Goal: Check status: Check status

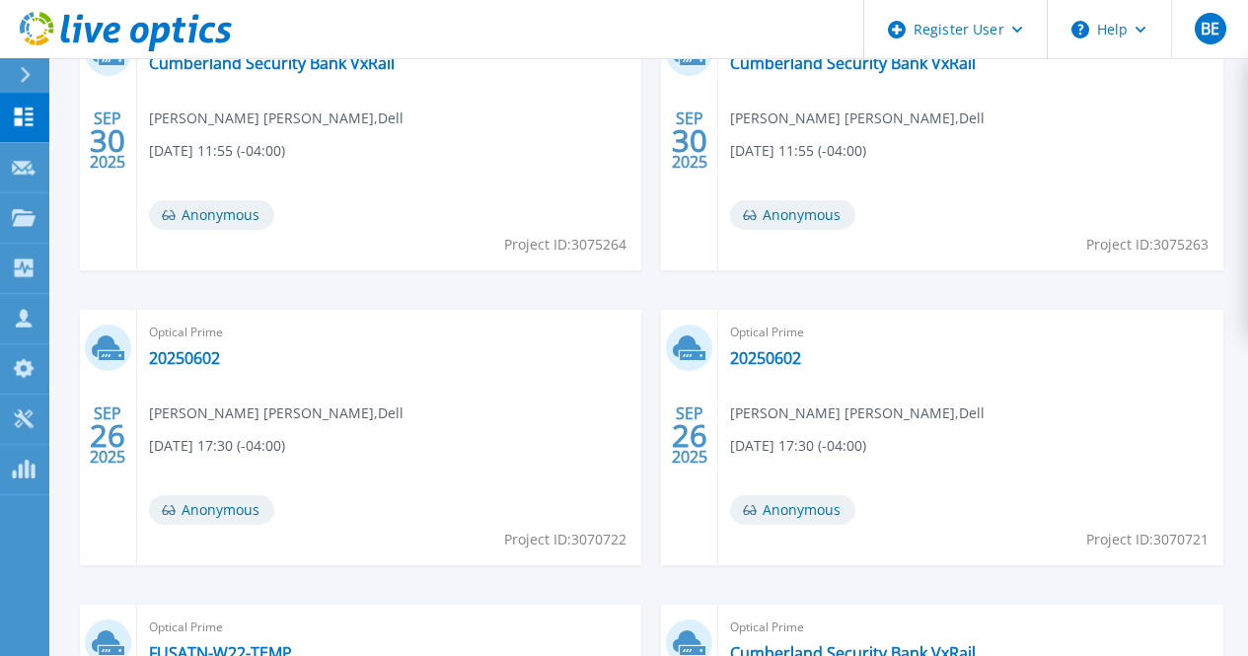
scroll to position [681, 0]
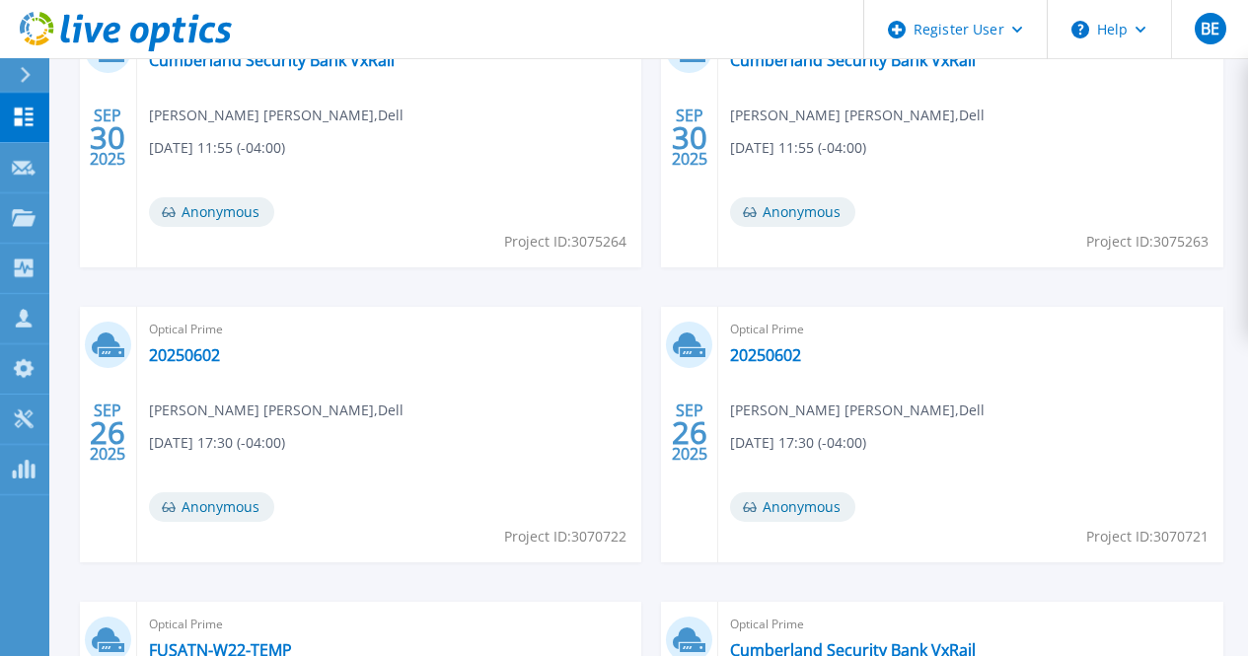
click at [292, 641] on link "FUSATN-W22-TEMP" at bounding box center [220, 651] width 143 height 20
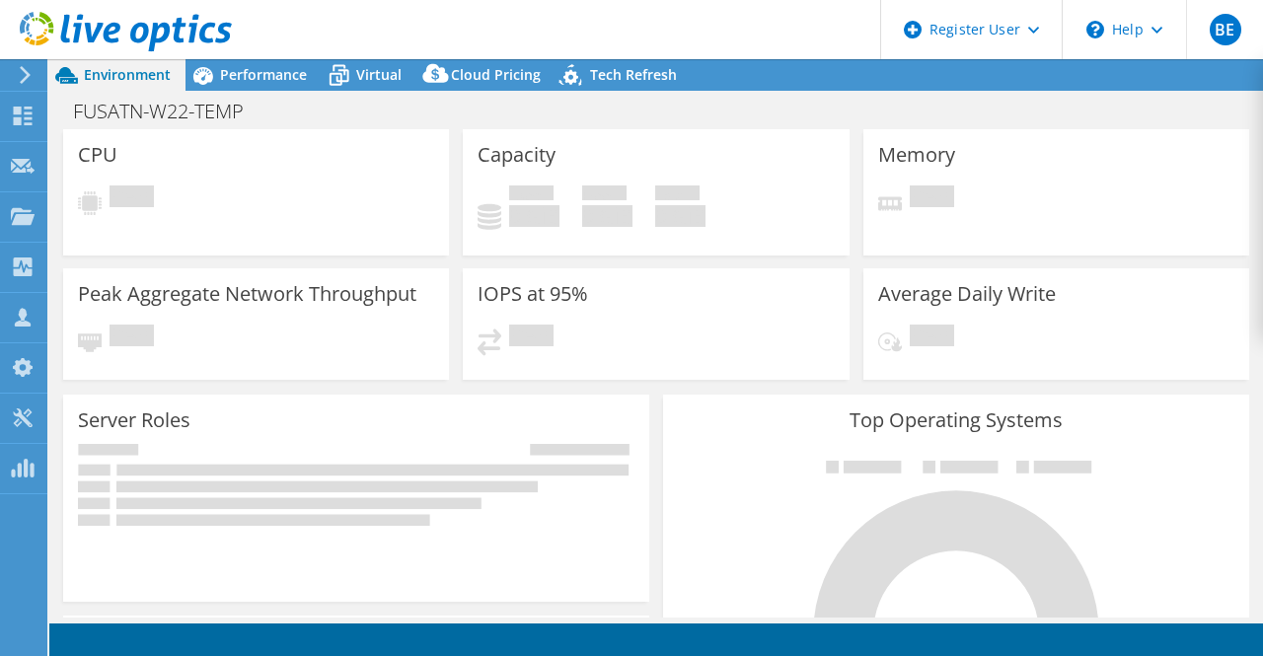
select select "USD"
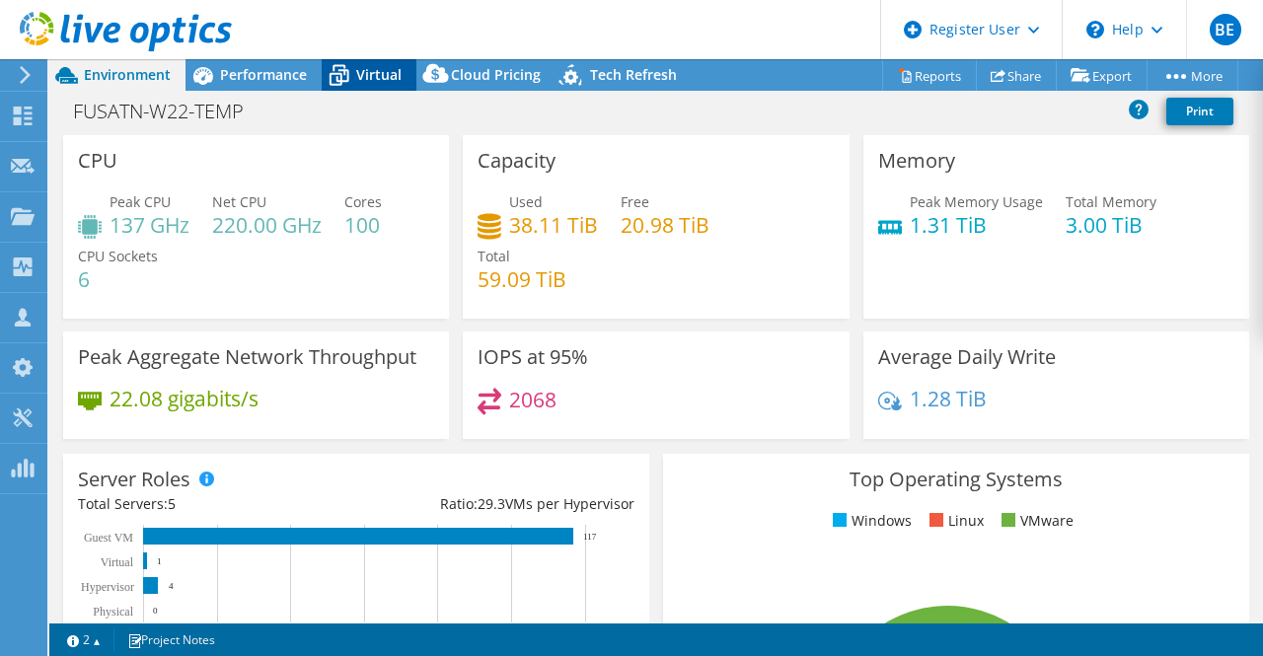
click at [355, 71] on icon at bounding box center [339, 75] width 35 height 35
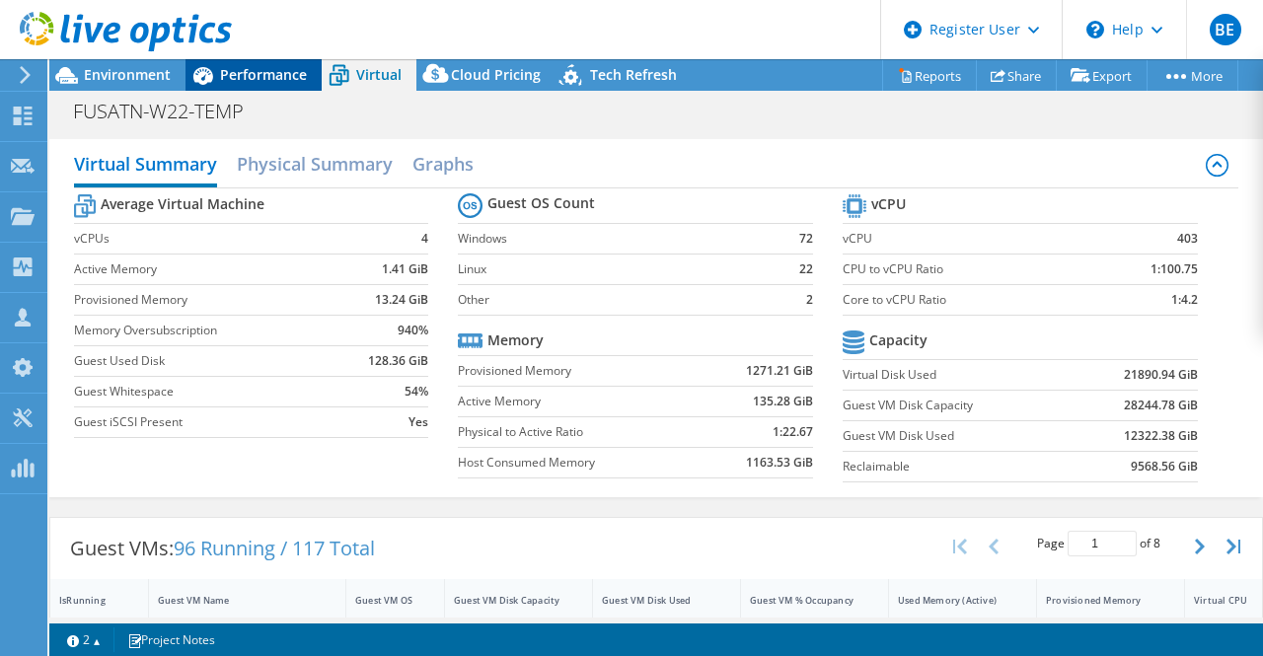
click at [263, 62] on div "Performance" at bounding box center [254, 75] width 136 height 32
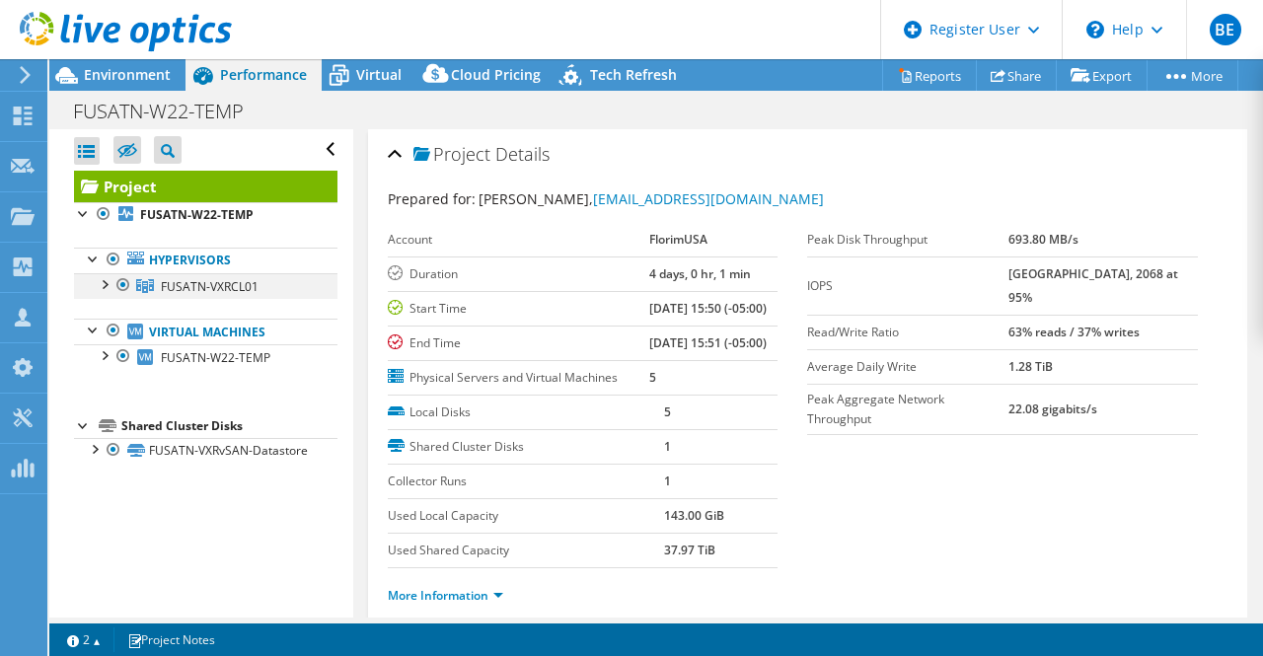
click at [100, 289] on div at bounding box center [104, 283] width 20 height 20
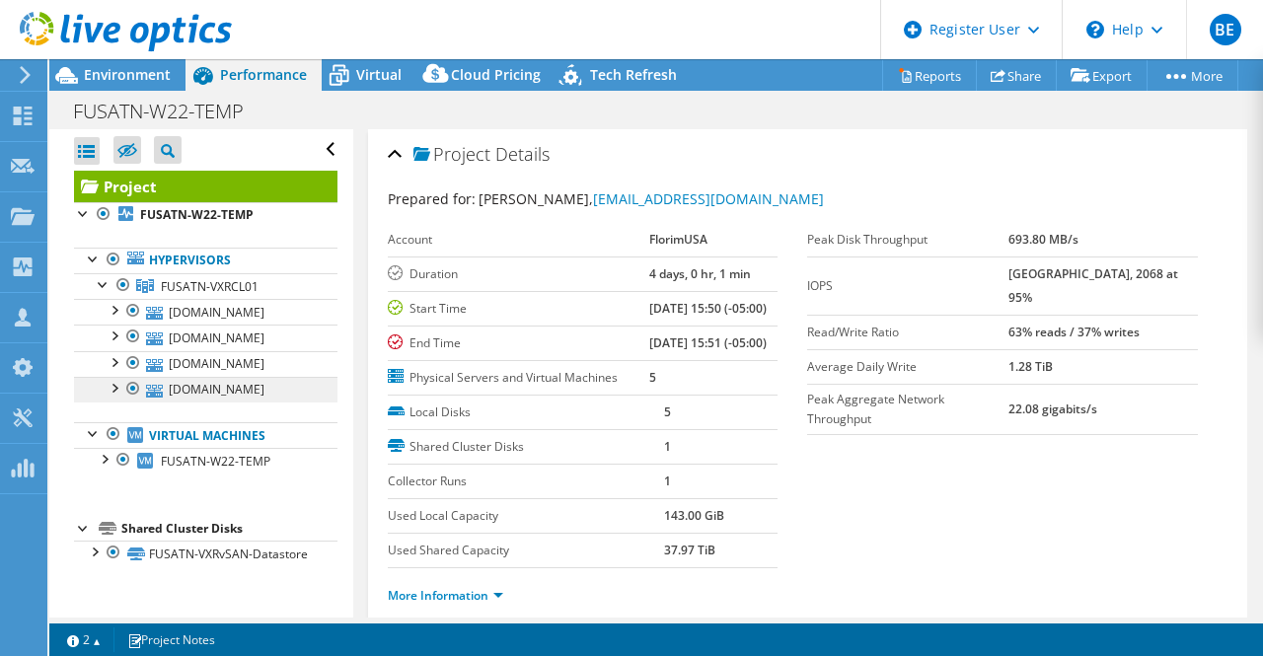
scroll to position [62, 0]
click at [110, 468] on div at bounding box center [104, 458] width 20 height 20
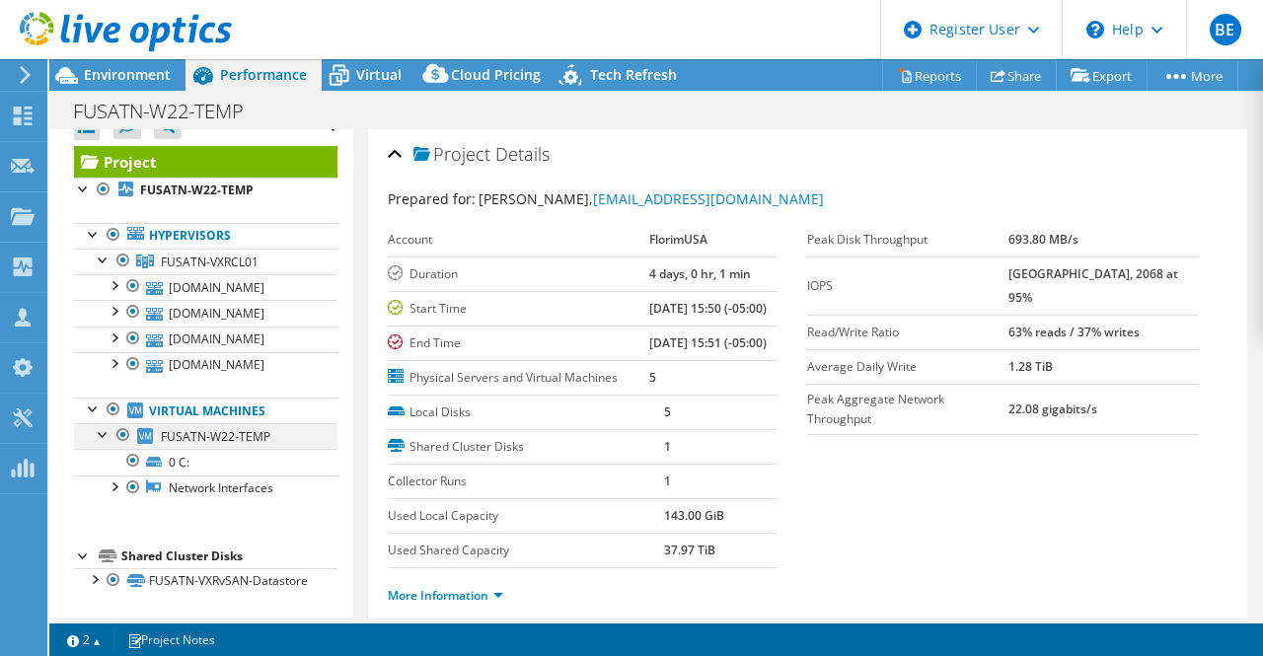
click at [110, 443] on div at bounding box center [104, 433] width 20 height 20
